Goal: Check status

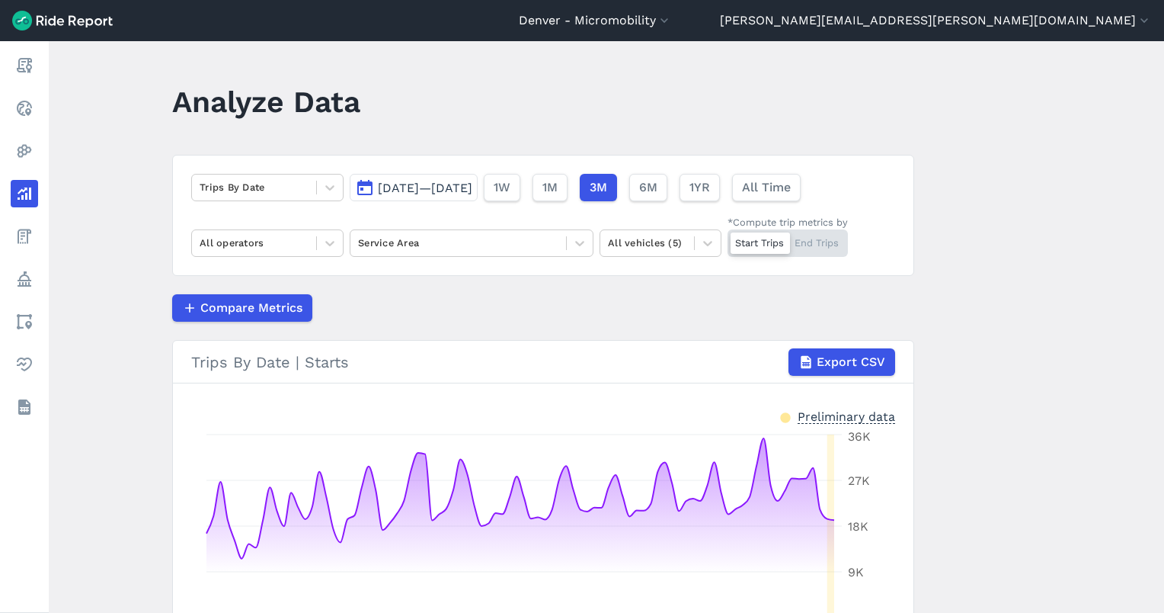
click at [478, 179] on button "[DATE]—[DATE]" at bounding box center [414, 187] width 128 height 27
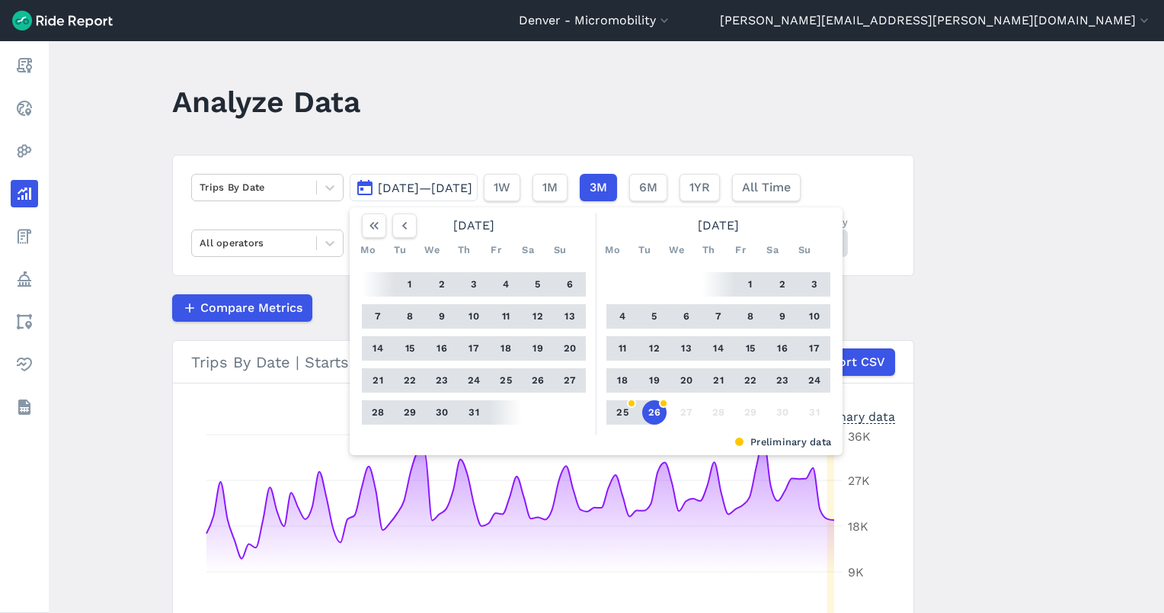
click at [750, 288] on button "1" at bounding box center [750, 284] width 24 height 24
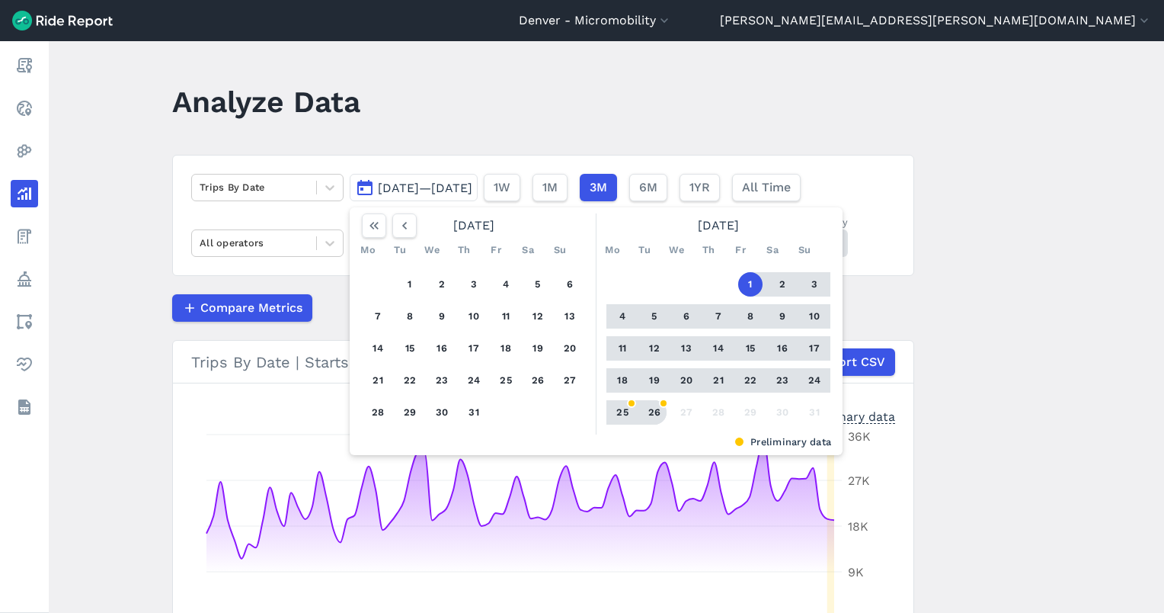
click at [653, 405] on button "26" at bounding box center [654, 412] width 24 height 24
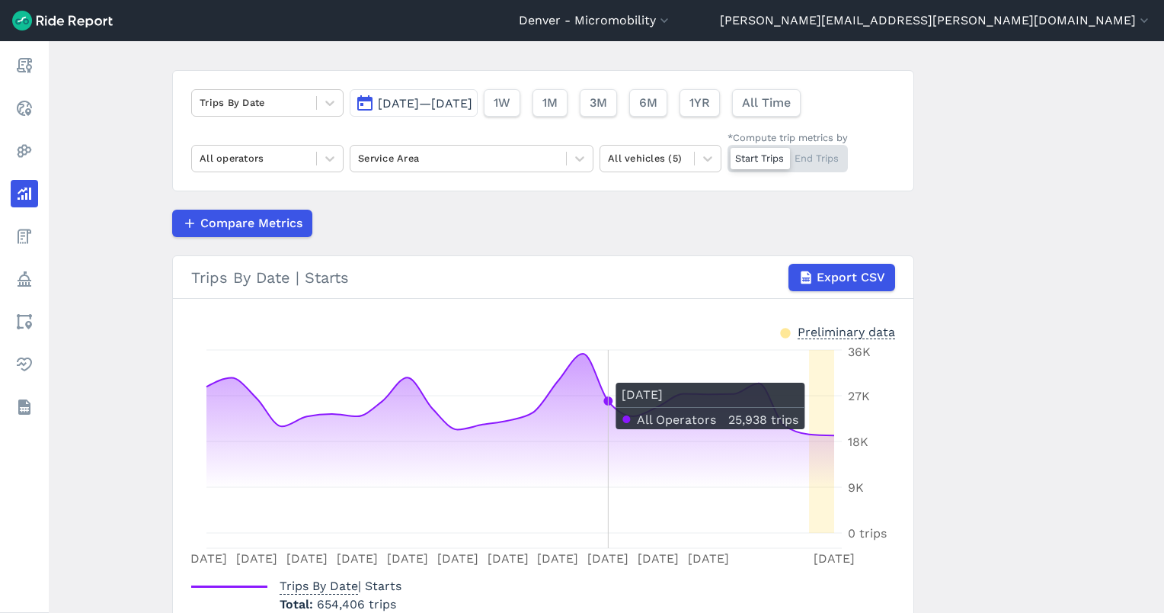
scroll to position [176, 0]
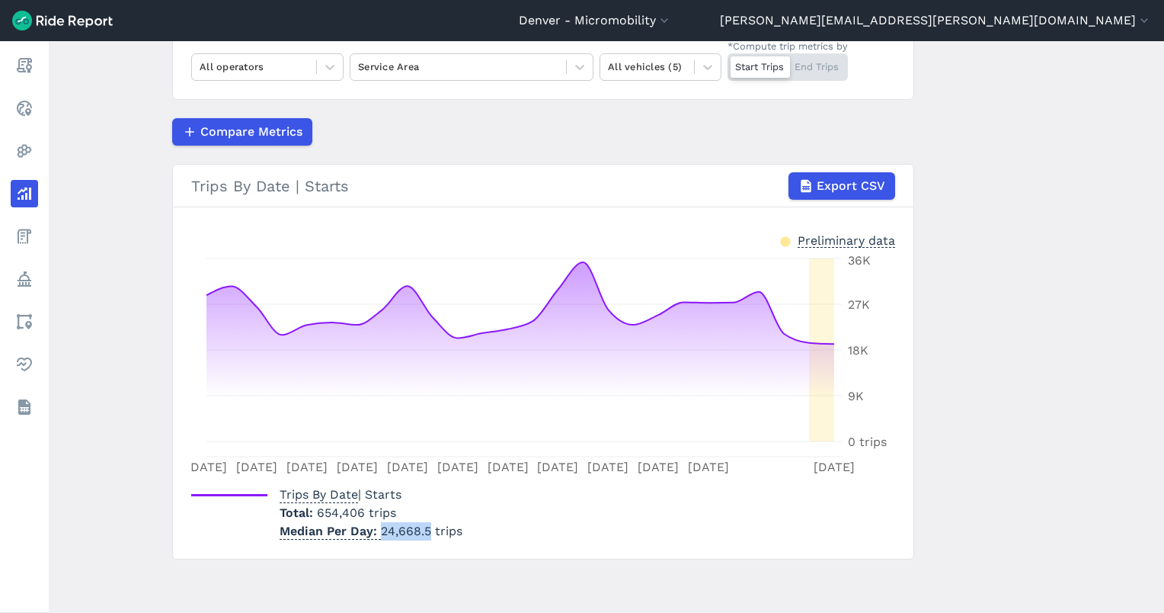
drag, startPoint x: 424, startPoint y: 532, endPoint x: 375, endPoint y: 533, distance: 49.5
click at [375, 533] on p "Median Per Day 24,668.5 trips" at bounding box center [371, 531] width 183 height 18
copy p "24,668.5"
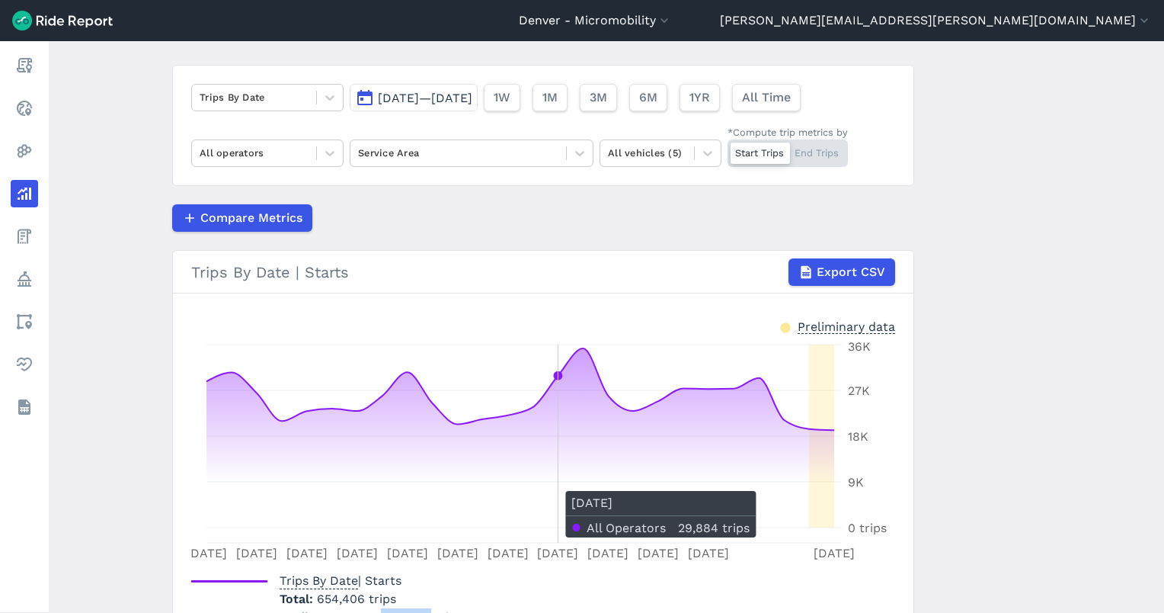
scroll to position [0, 0]
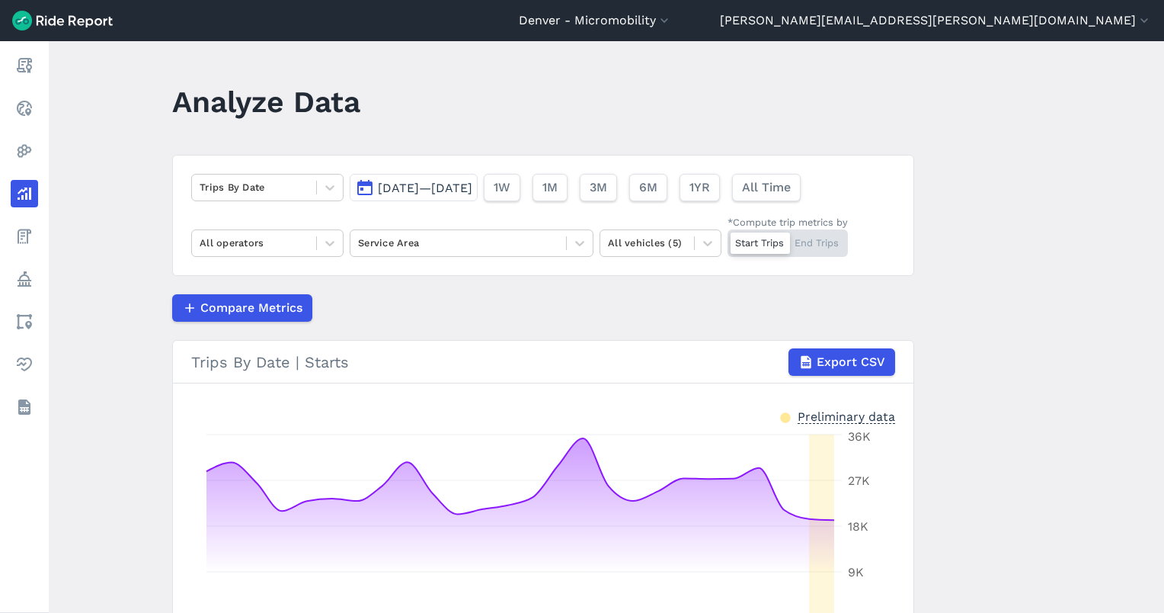
click at [435, 186] on span "[DATE]—[DATE]" at bounding box center [425, 188] width 94 height 14
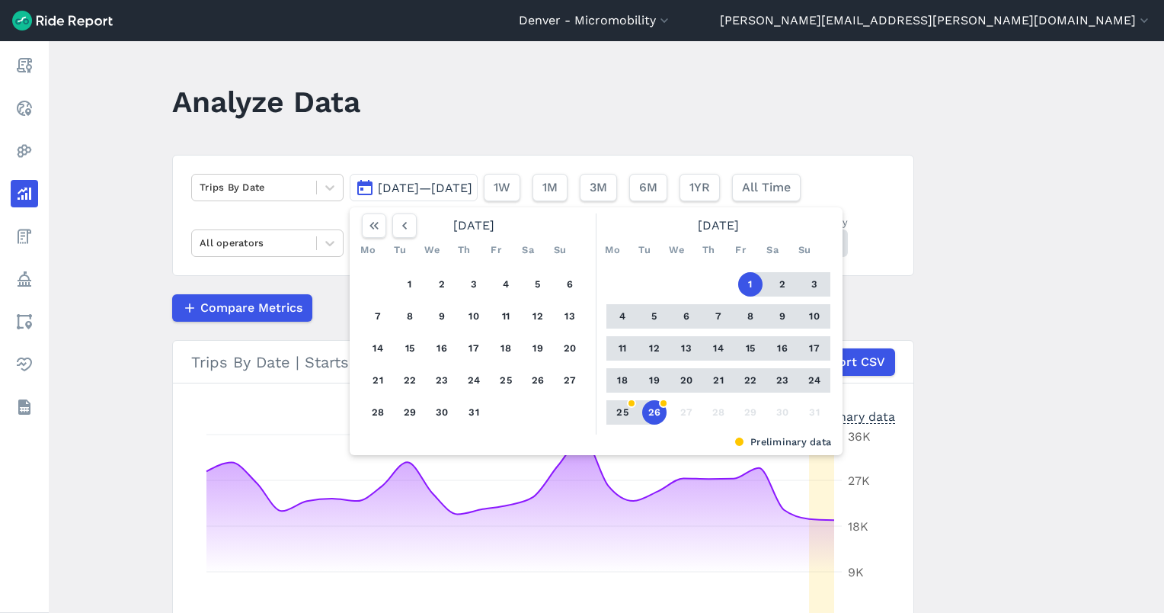
click at [658, 410] on button "26" at bounding box center [654, 412] width 24 height 24
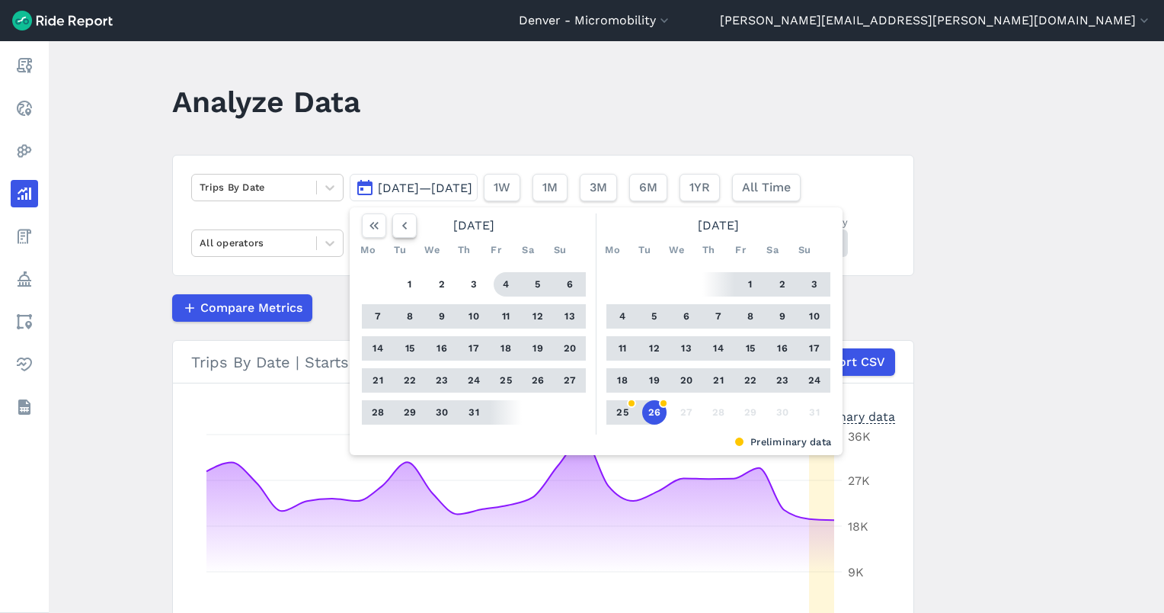
click at [406, 232] on icon "button" at bounding box center [404, 225] width 15 height 15
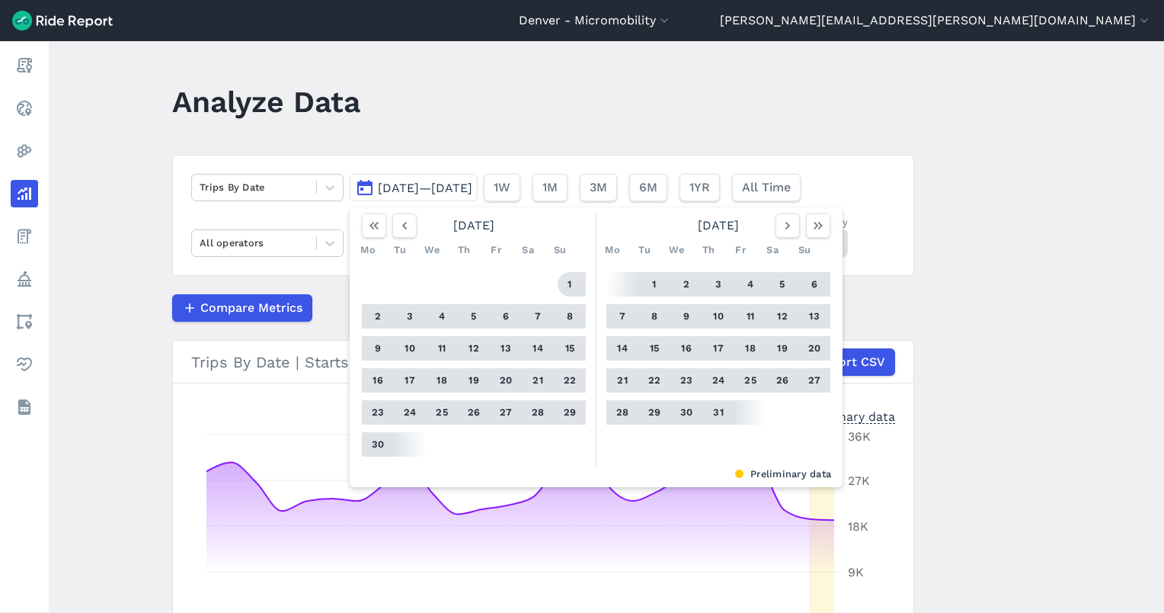
click at [558, 286] on button "1" at bounding box center [570, 284] width 24 height 24
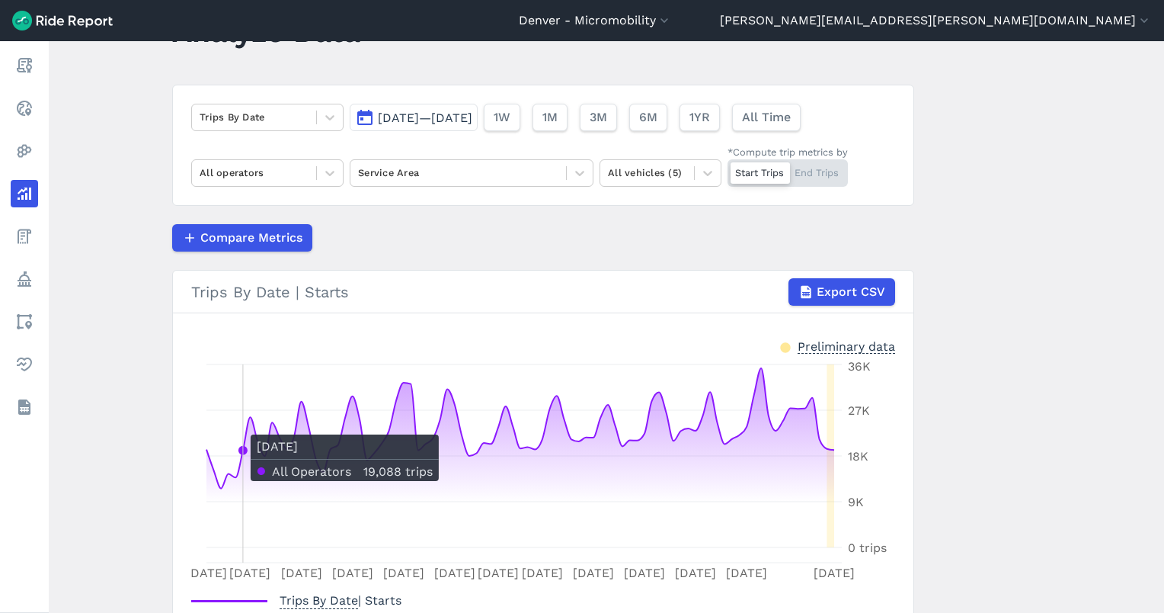
scroll to position [176, 0]
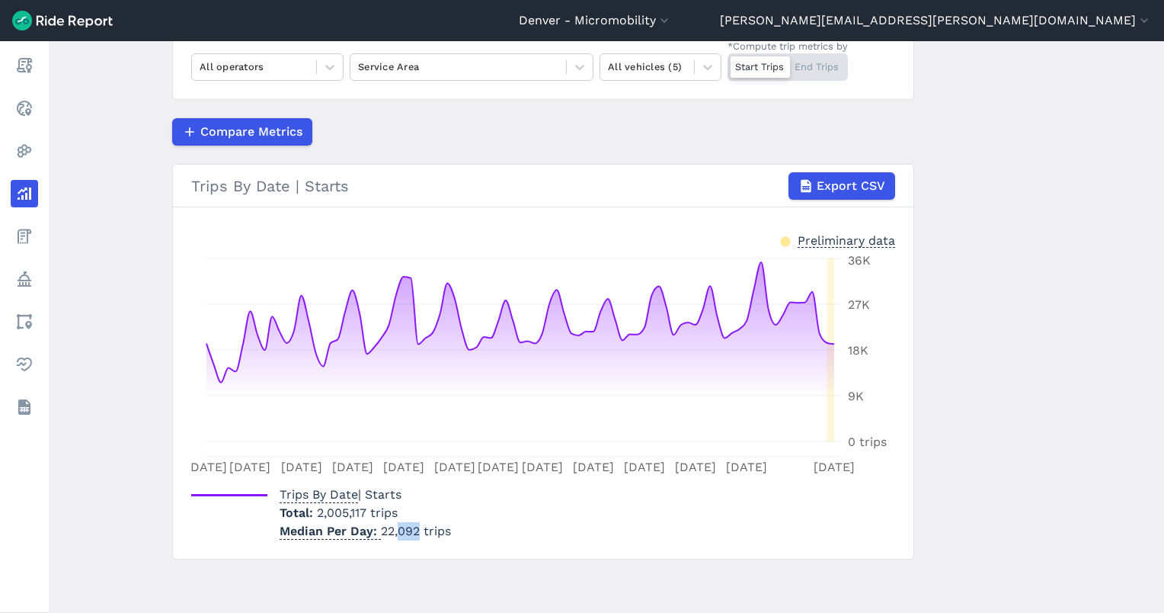
drag, startPoint x: 414, startPoint y: 529, endPoint x: 398, endPoint y: 529, distance: 16.8
click at [398, 529] on p "Median Per Day 22,092 trips" at bounding box center [365, 531] width 171 height 18
